Goal: Check status: Check status

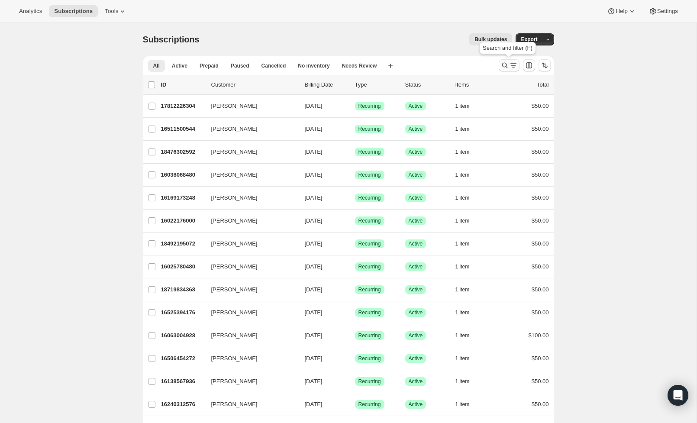
click at [502, 64] on icon "Search and filter results" at bounding box center [504, 66] width 6 height 6
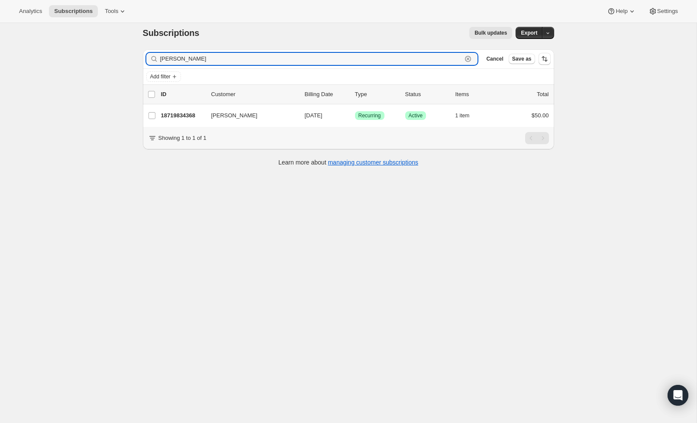
scroll to position [8, 0]
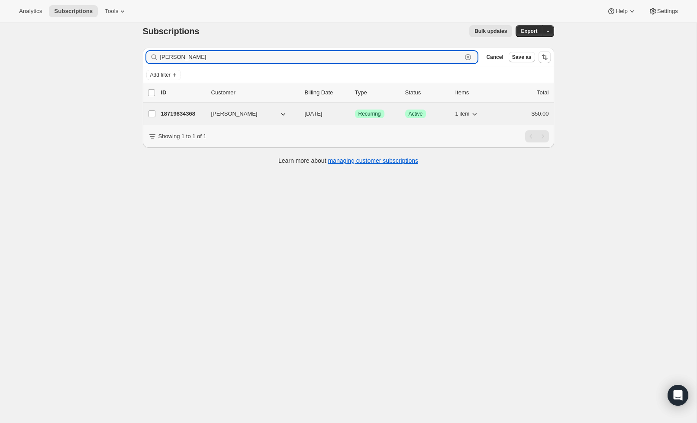
type input "[PERSON_NAME]"
click at [189, 109] on div "18719834368 [PERSON_NAME] [DATE] Success Recurring Success Active 1 item $50.00" at bounding box center [355, 114] width 388 height 12
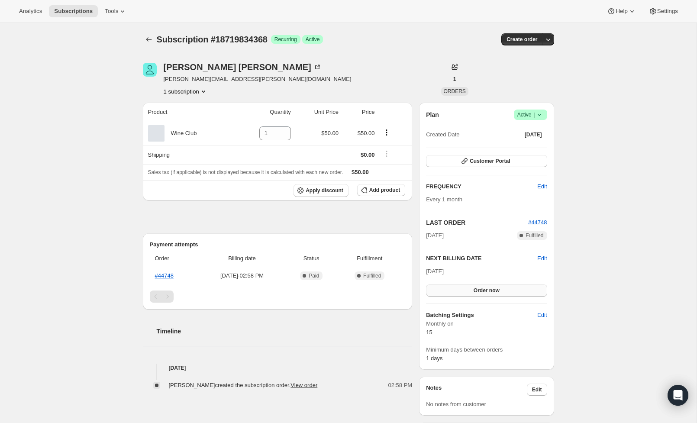
click at [506, 292] on button "Order now" at bounding box center [486, 290] width 121 height 12
click at [506, 292] on span "Click to confirm" at bounding box center [485, 290] width 39 height 7
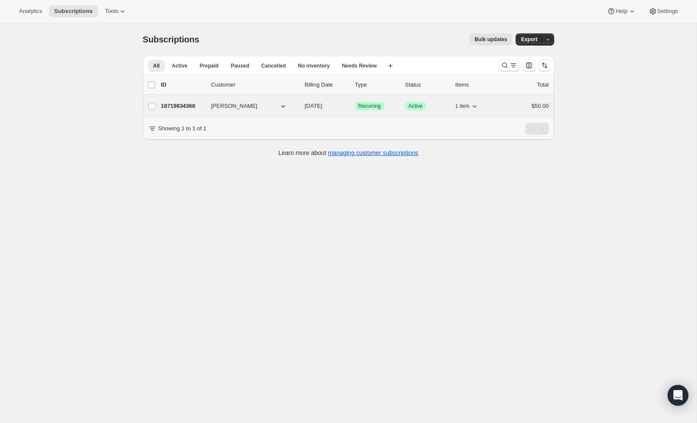
click at [187, 112] on div "18719834368 [PERSON_NAME] [DATE] Success Recurring Success Active 1 item $50.00" at bounding box center [355, 106] width 388 height 12
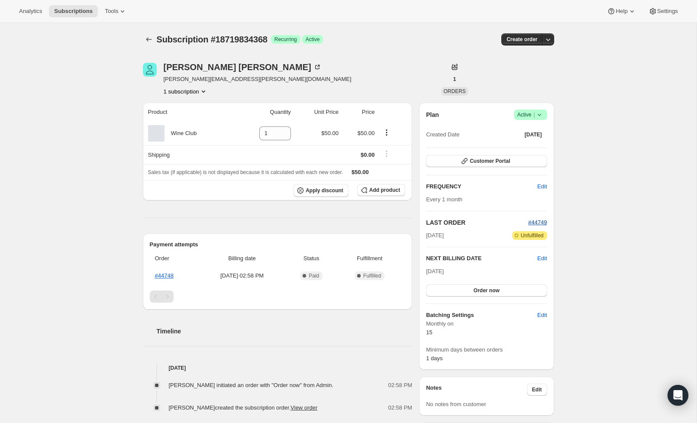
click at [538, 222] on span "#44749" at bounding box center [537, 222] width 19 height 6
